Goal: Information Seeking & Learning: Learn about a topic

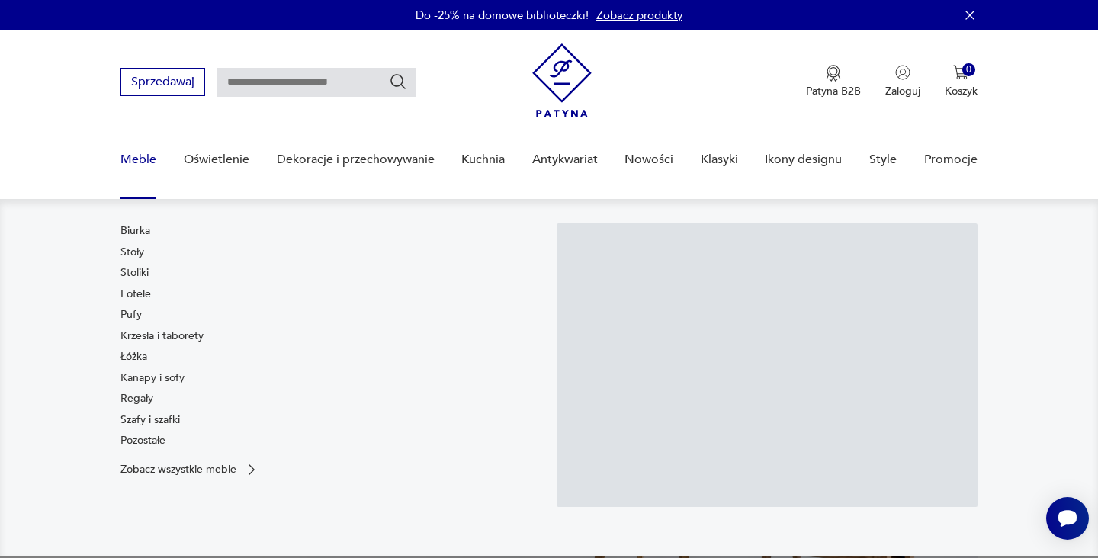
click at [143, 153] on link "Meble" at bounding box center [139, 159] width 36 height 59
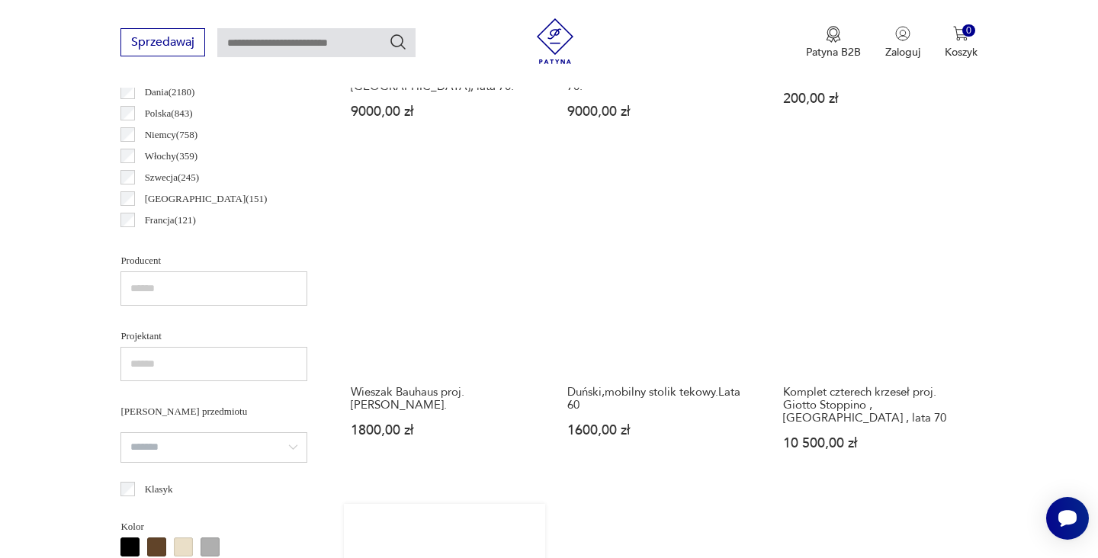
scroll to position [859, 0]
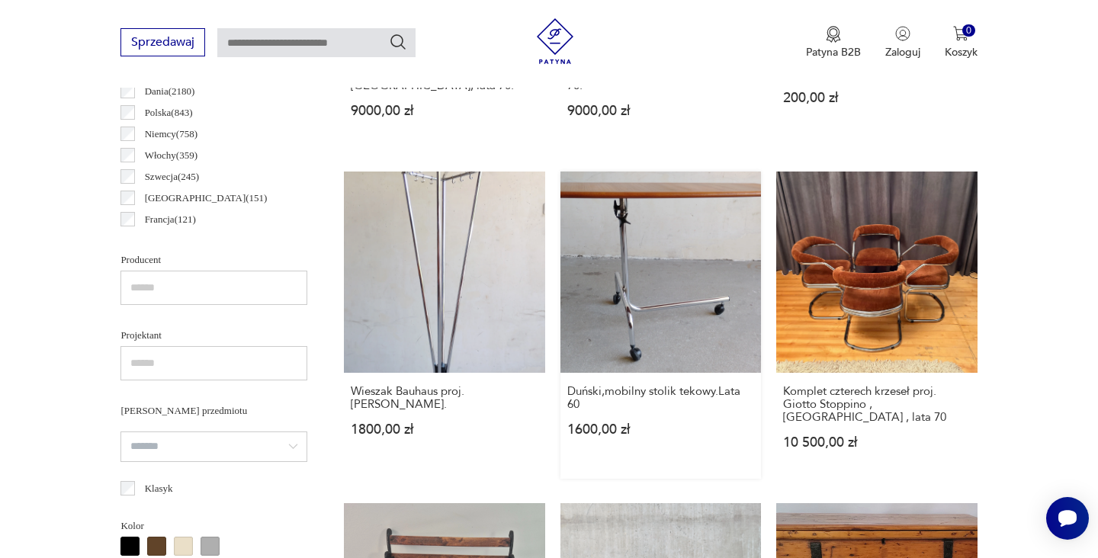
click at [561, 228] on link "Duński,mobilny stolik tekowy.Lata 60 1600,00 zł" at bounding box center [661, 325] width 201 height 307
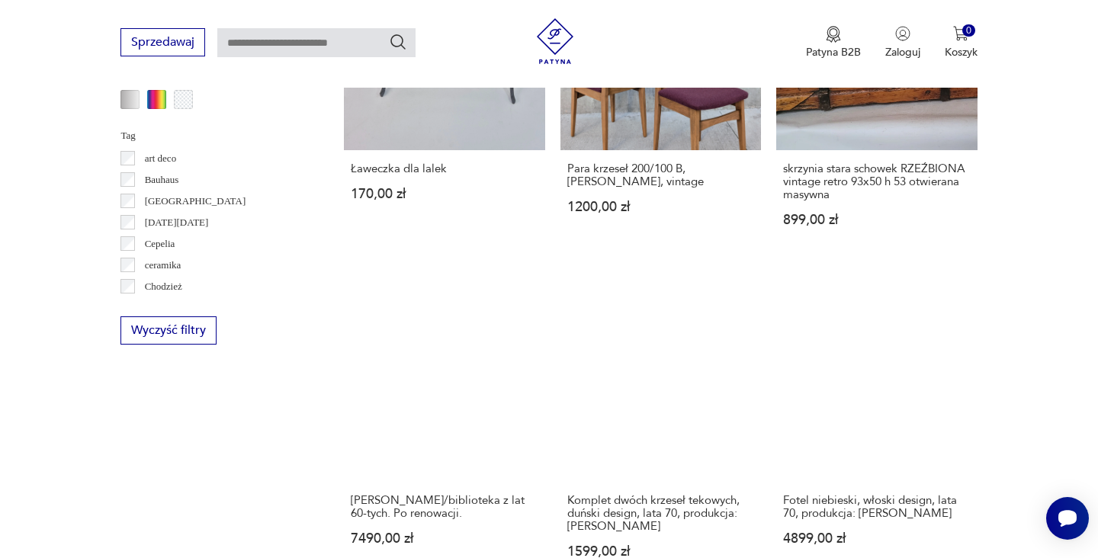
scroll to position [1567, 0]
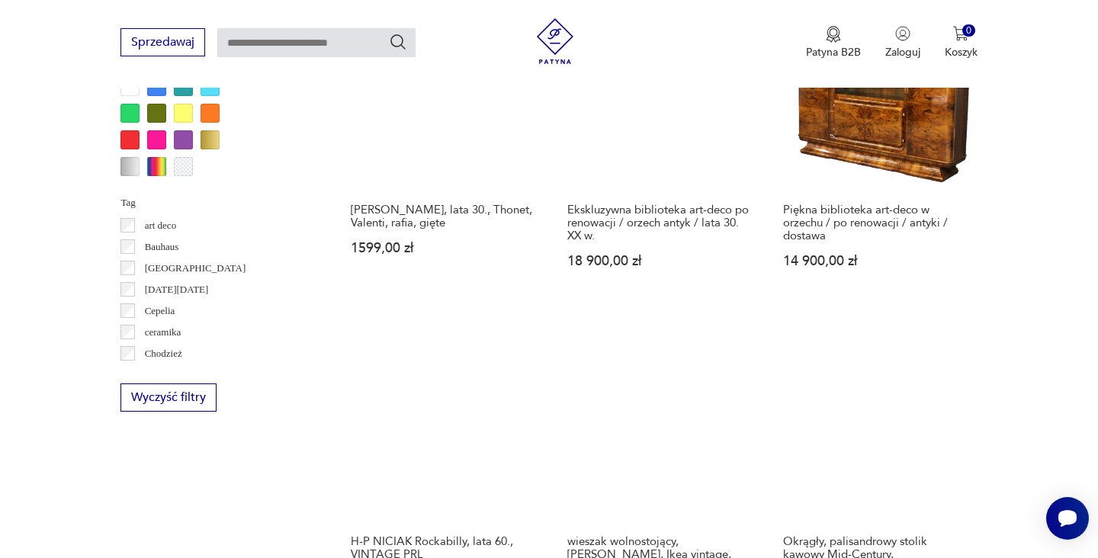
scroll to position [1443, 0]
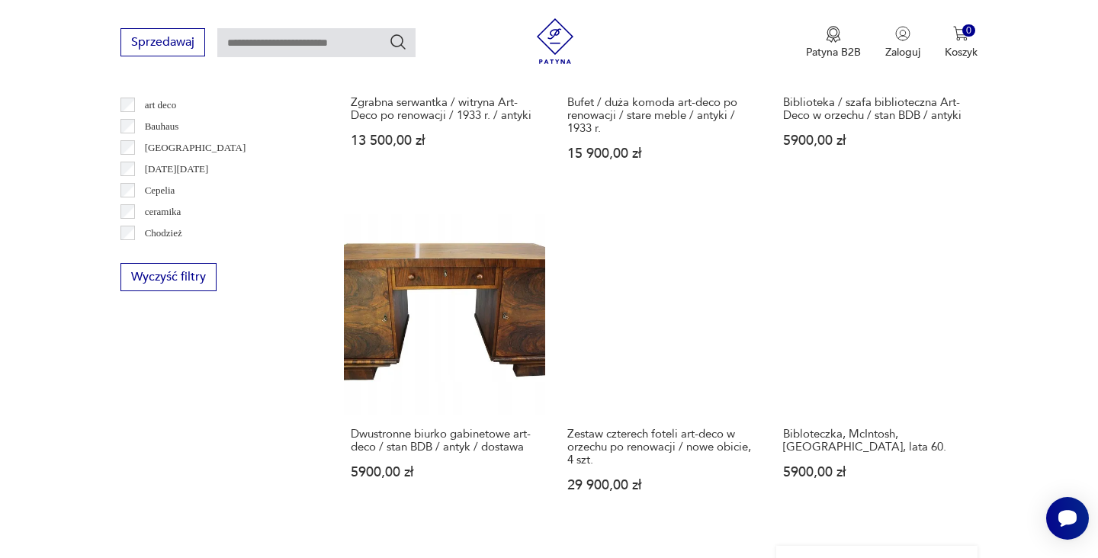
scroll to position [1496, 0]
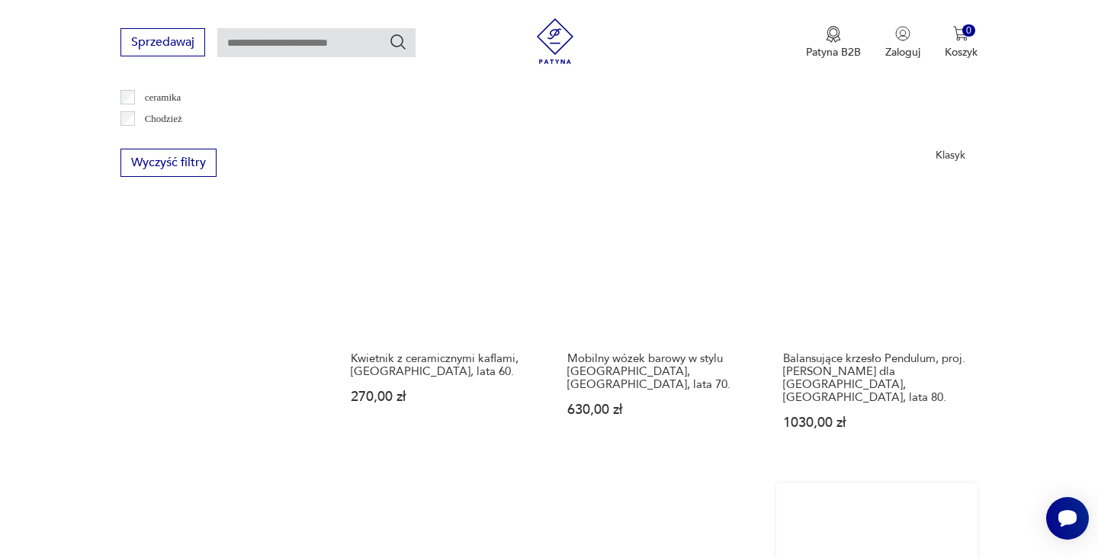
scroll to position [1606, 0]
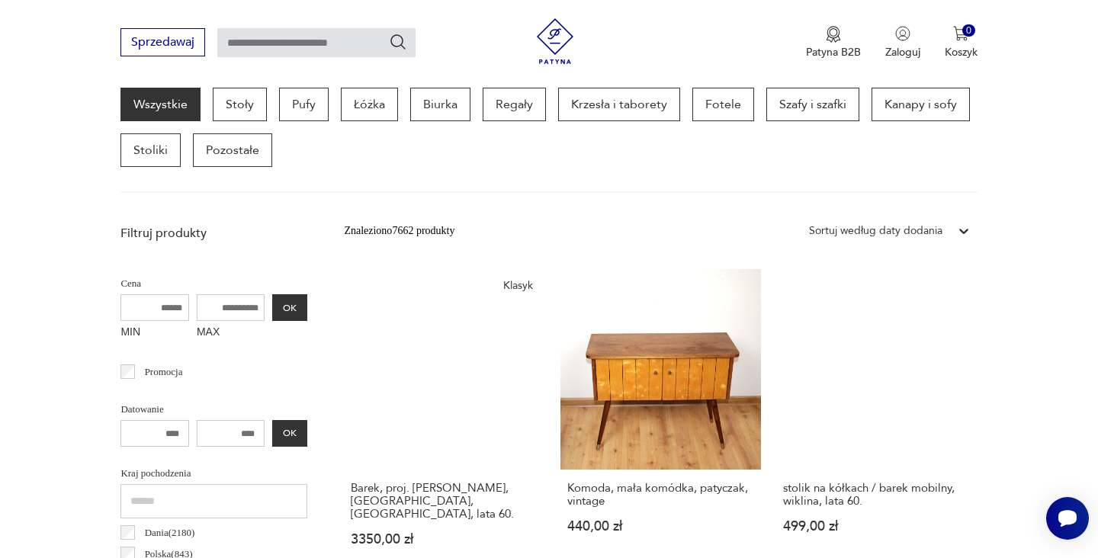
scroll to position [406, 0]
